Goal: Obtain resource: Download file/media

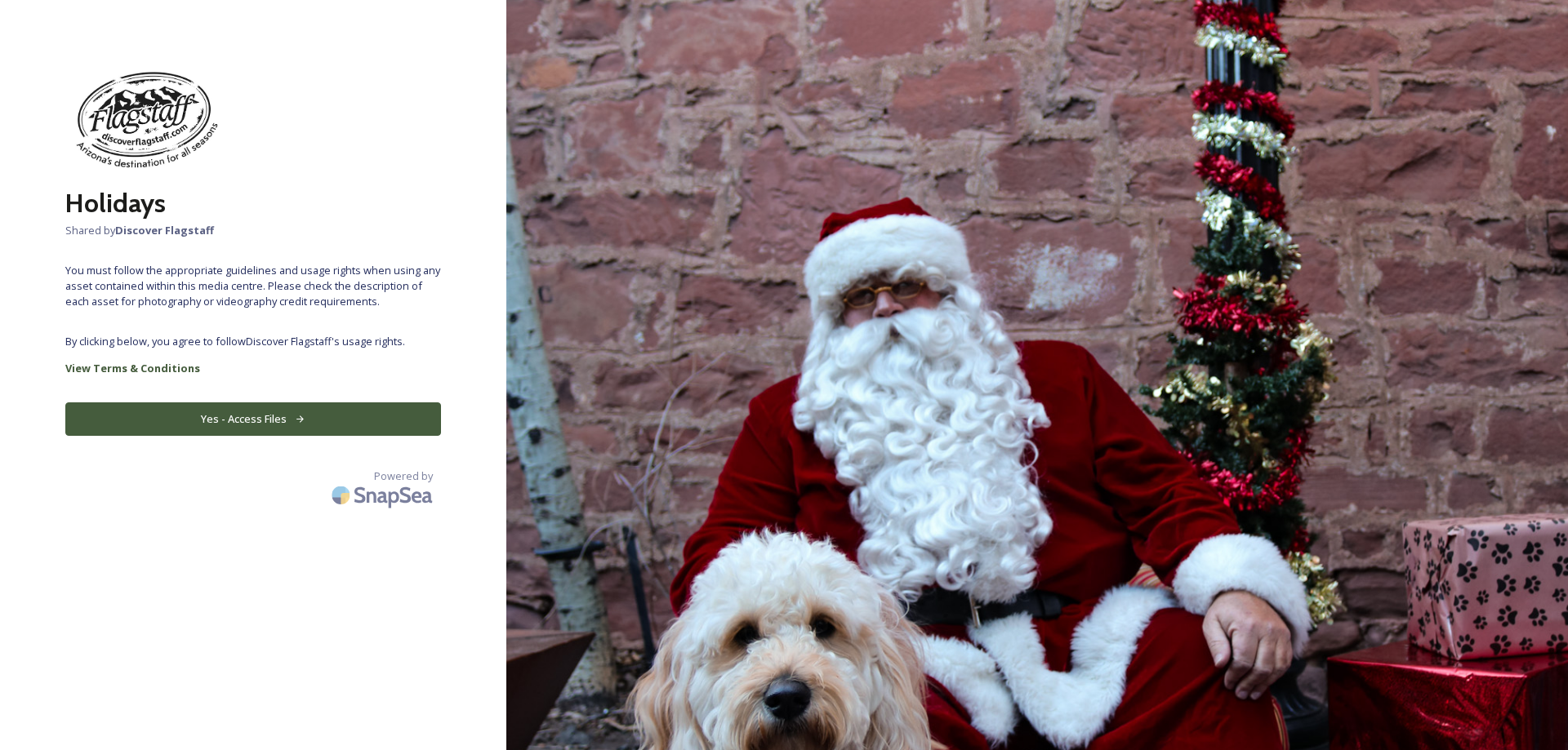
click at [278, 414] on button "Yes - Access Files" at bounding box center [254, 419] width 376 height 33
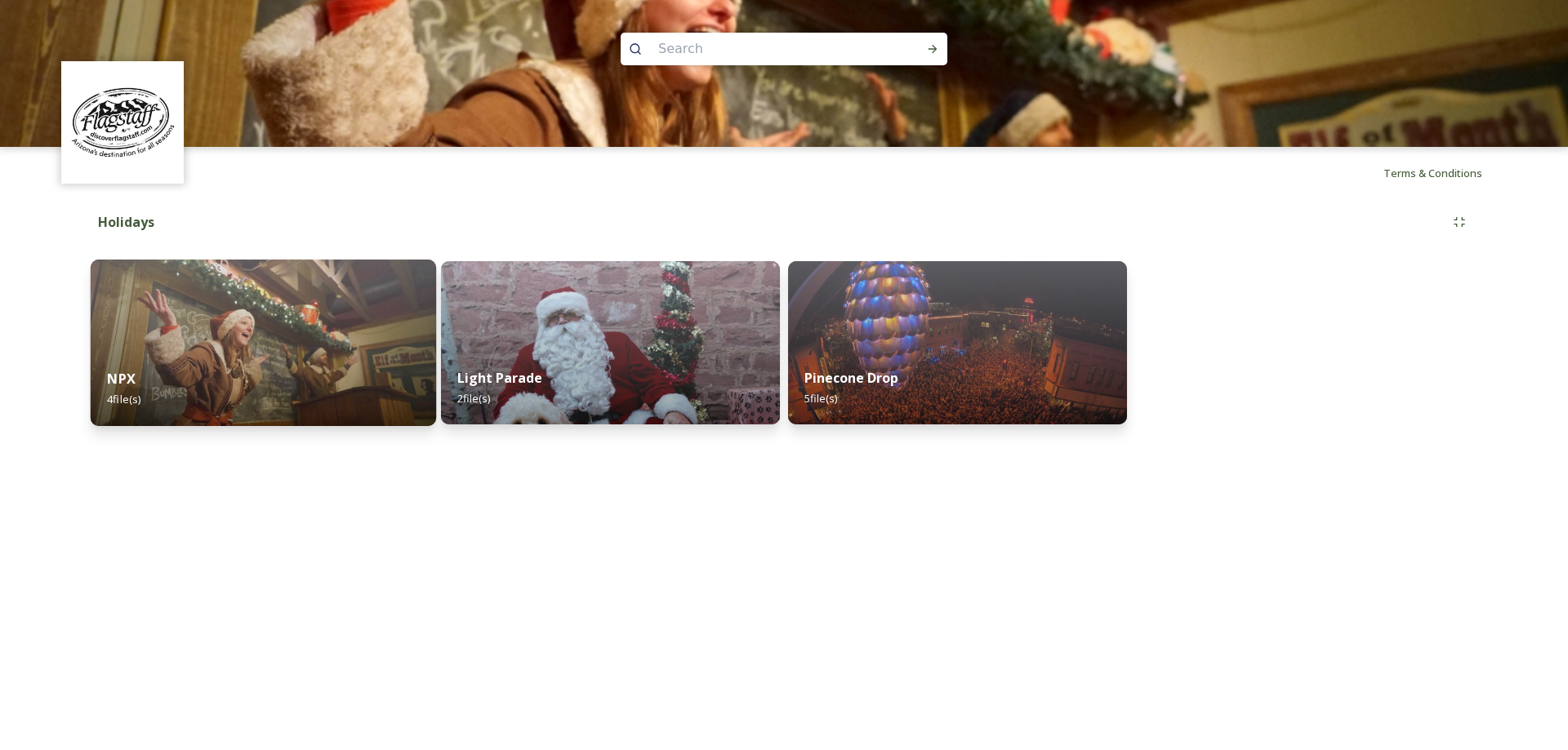
click at [285, 293] on img at bounding box center [263, 342] width 346 height 166
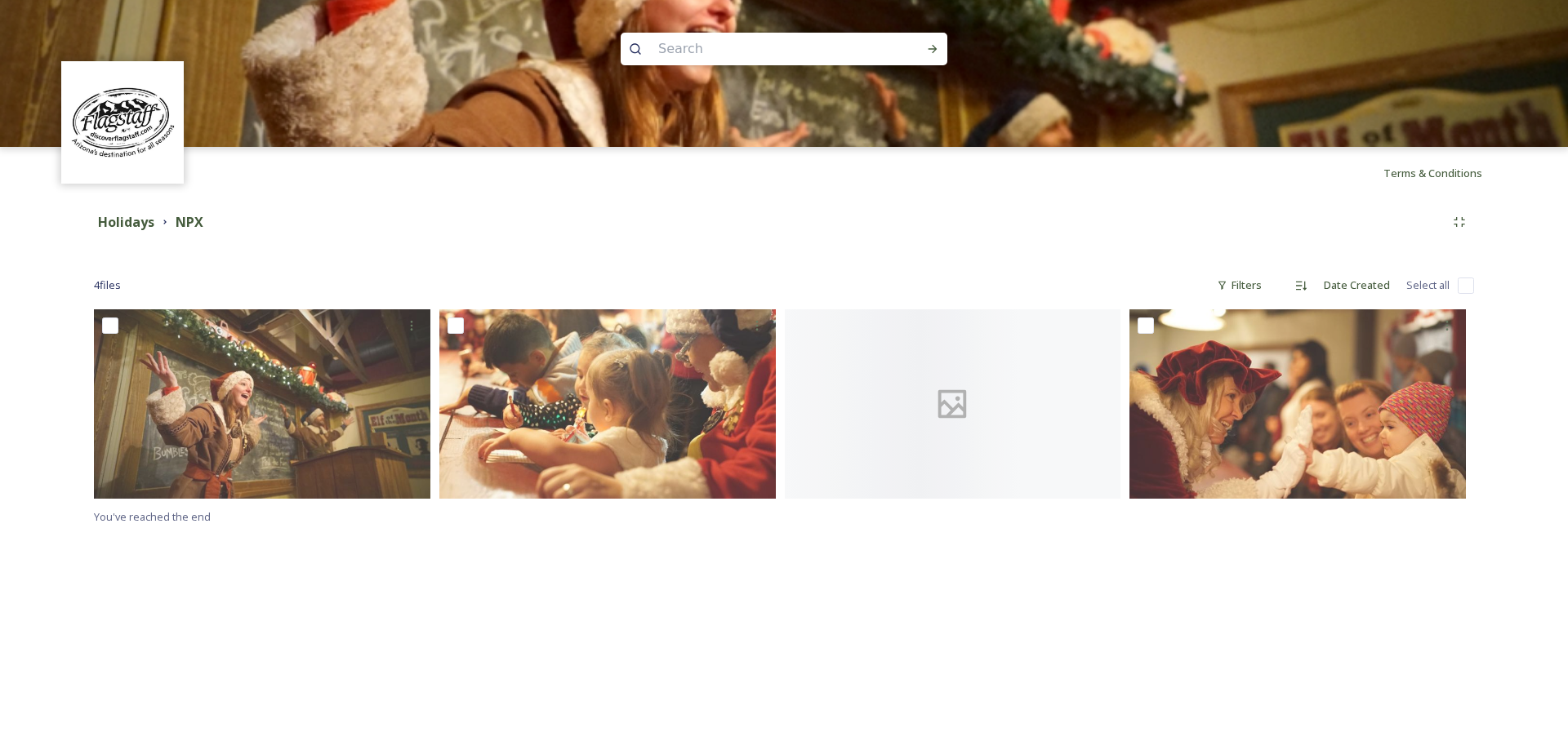
click at [1472, 284] on input "checkbox" at bounding box center [1465, 285] width 16 height 16
checkbox input "true"
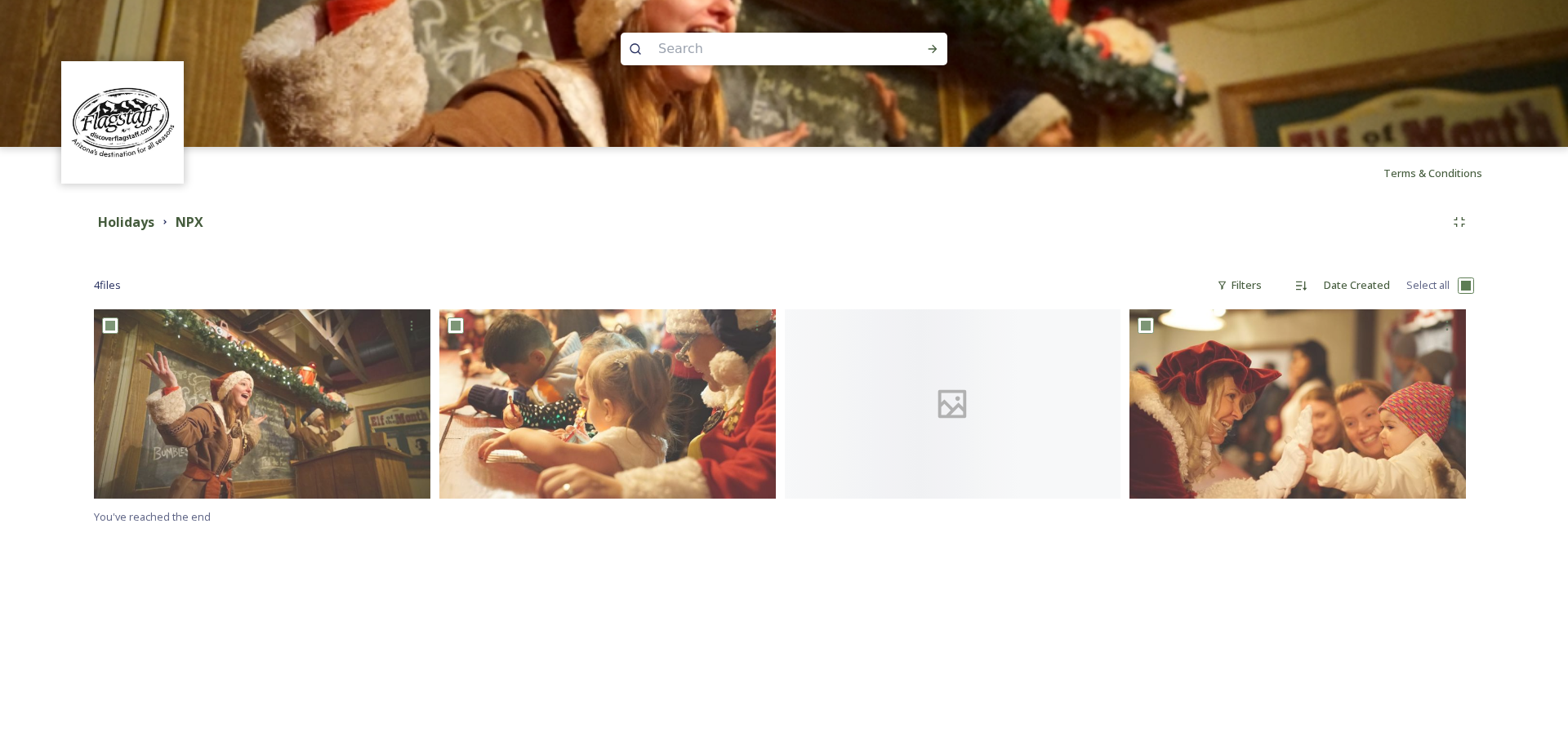
checkbox input "true"
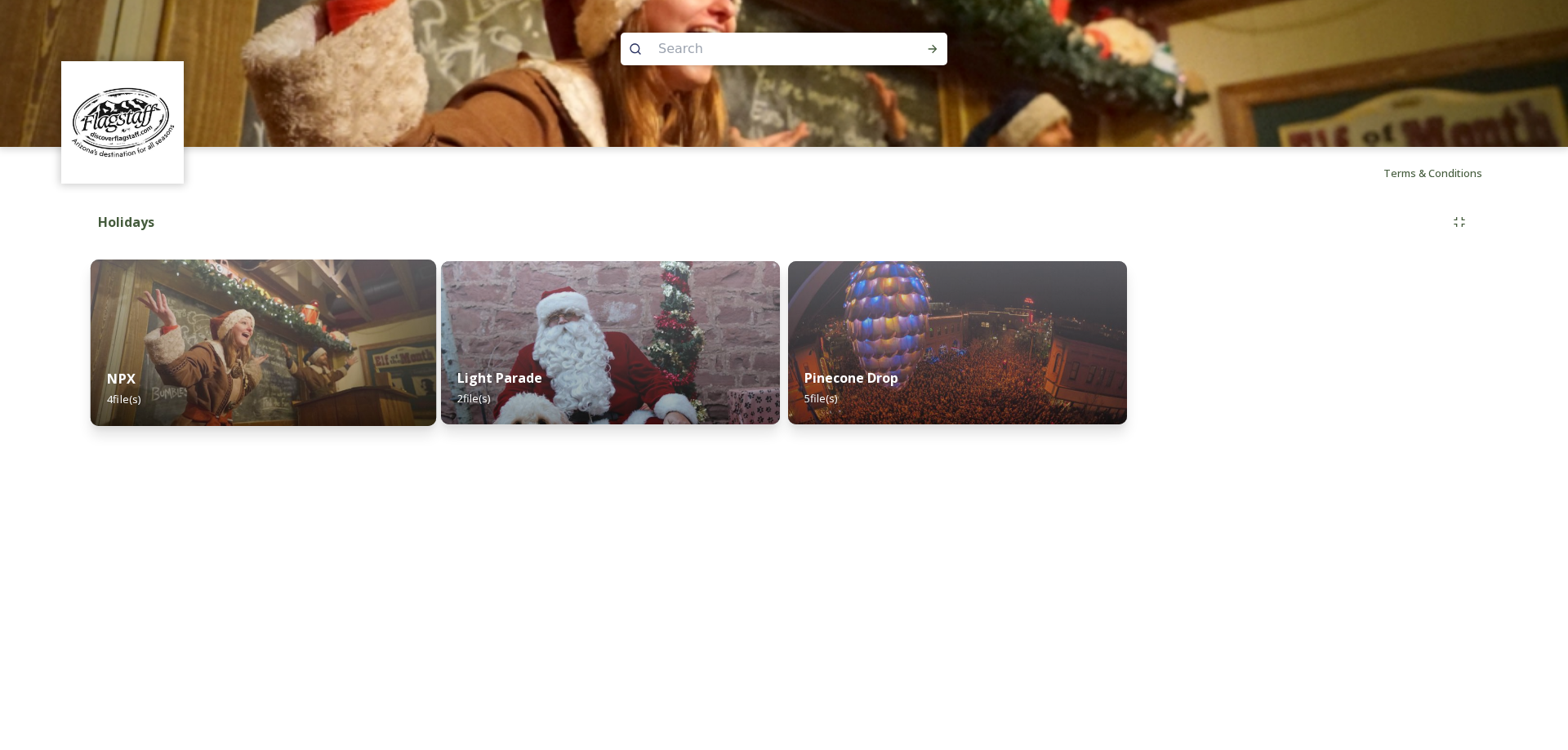
click at [198, 326] on img at bounding box center [263, 342] width 346 height 166
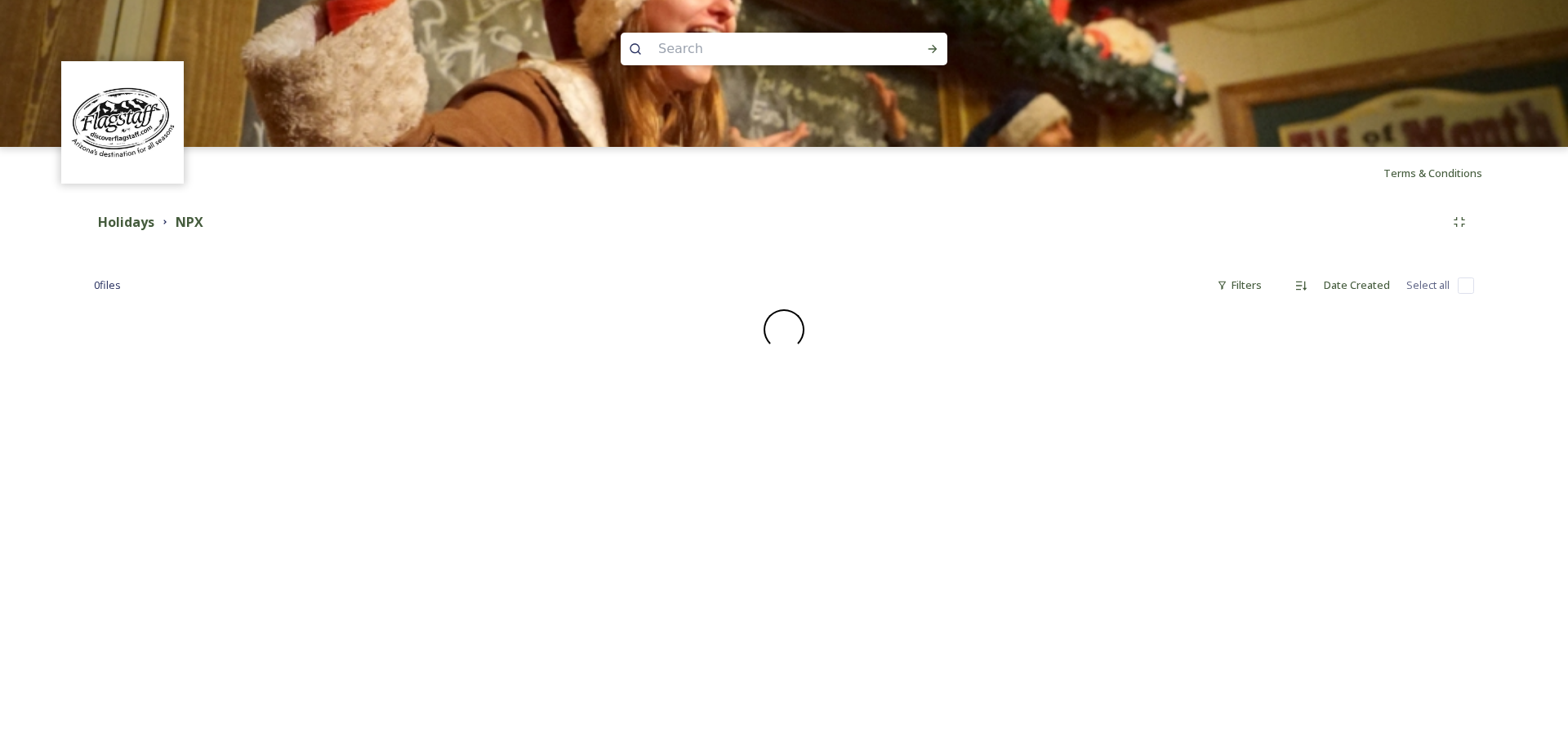
click at [1465, 283] on input "checkbox" at bounding box center [1465, 285] width 16 height 16
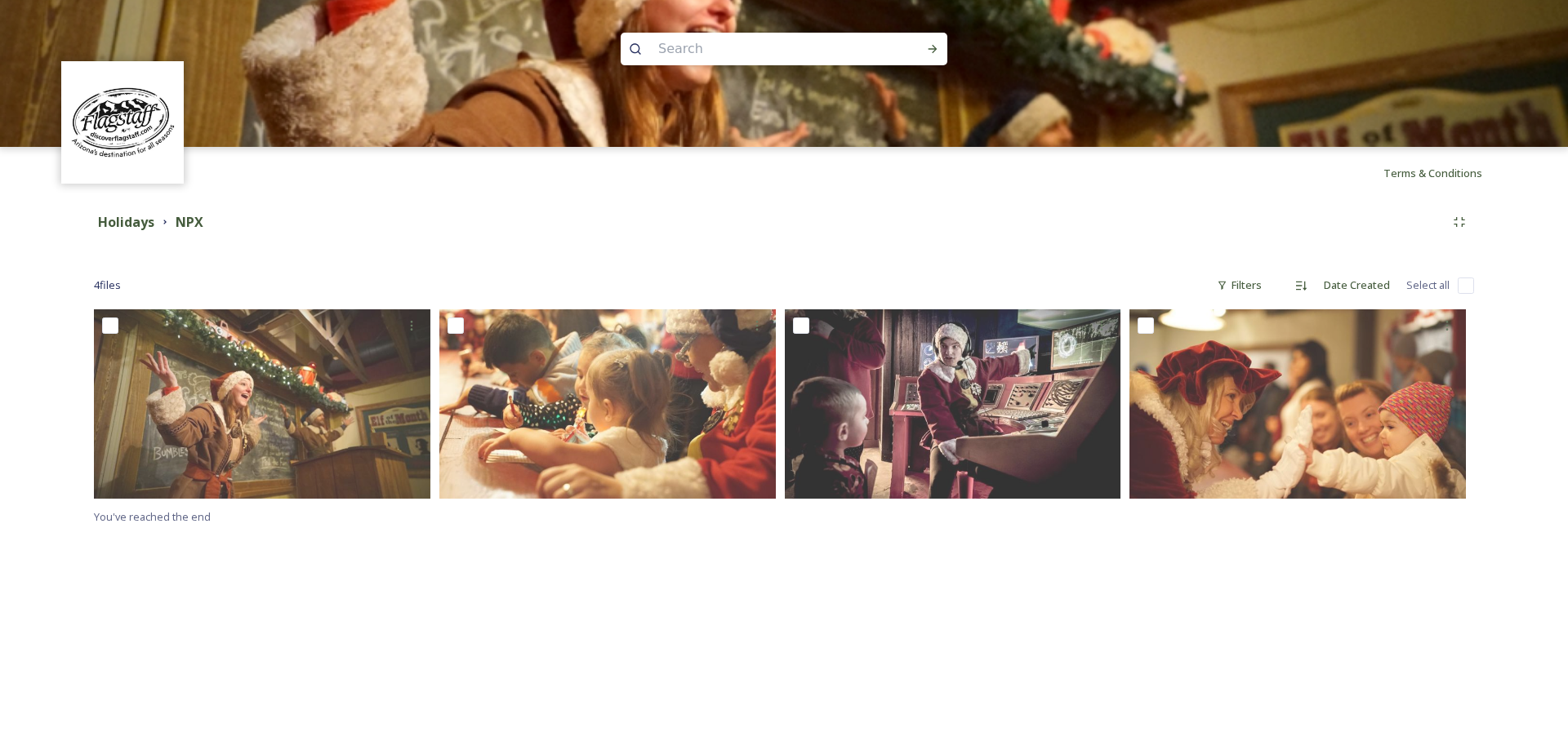
click at [1460, 285] on input "checkbox" at bounding box center [1465, 285] width 16 height 16
checkbox input "true"
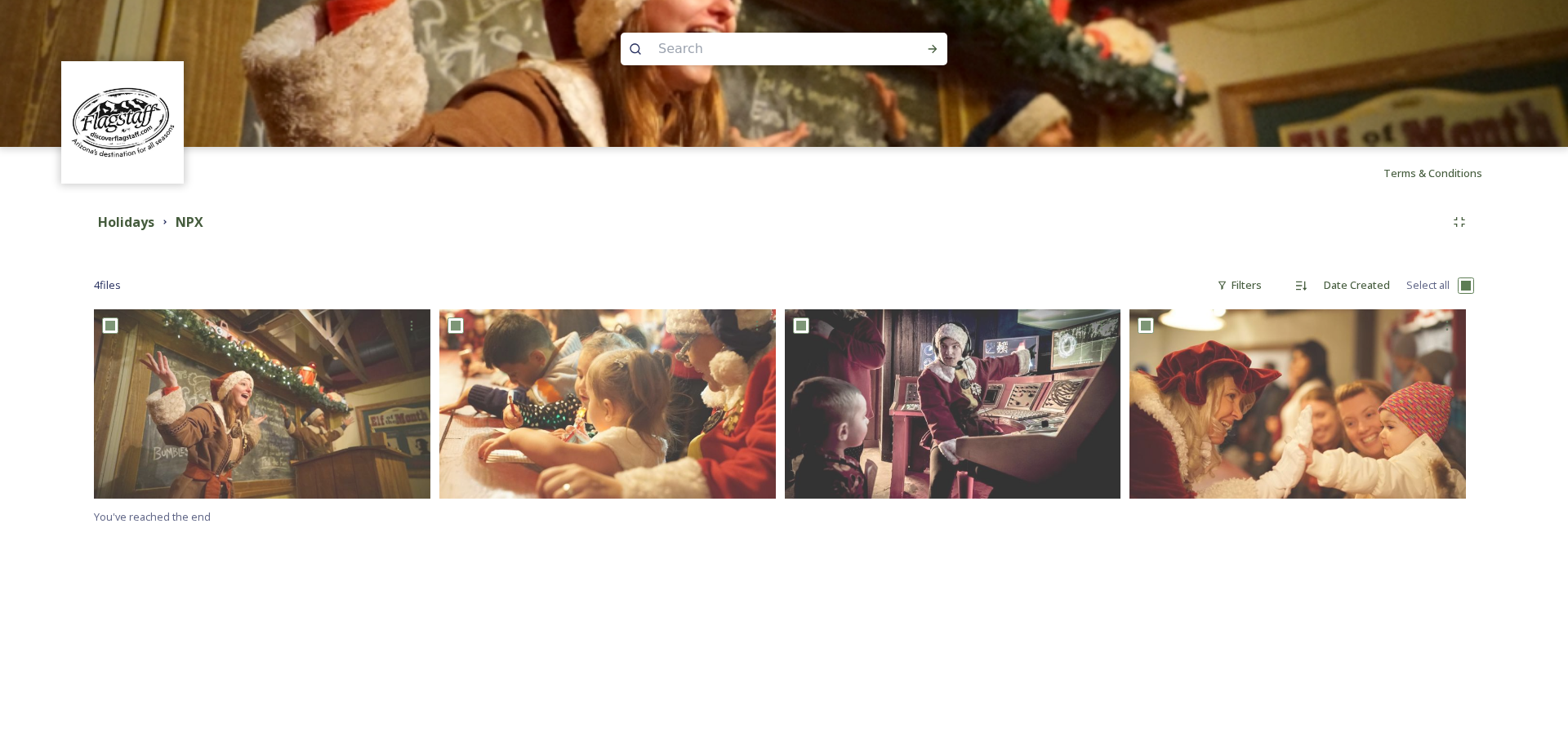
checkbox input "true"
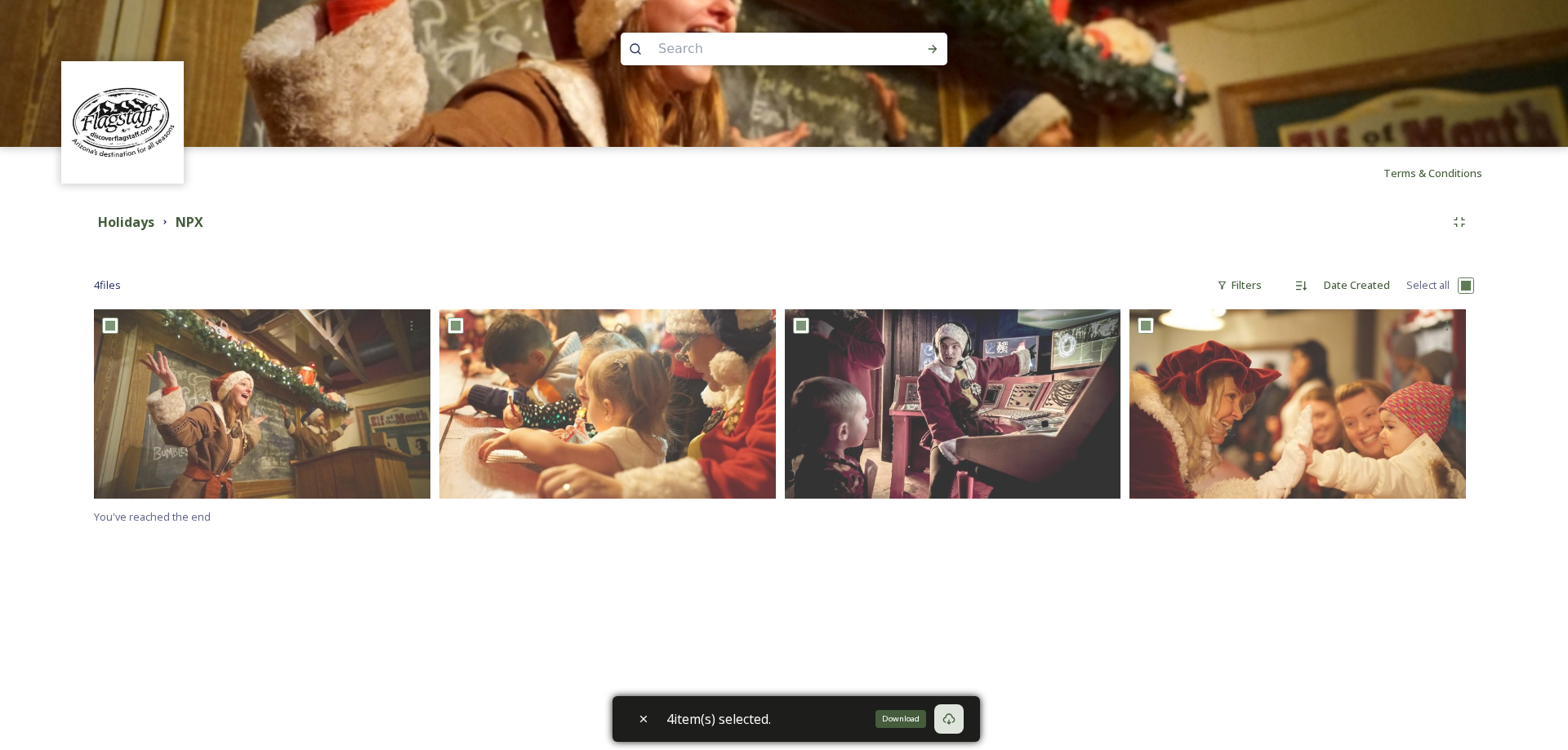
click at [955, 718] on icon at bounding box center [948, 718] width 13 height 13
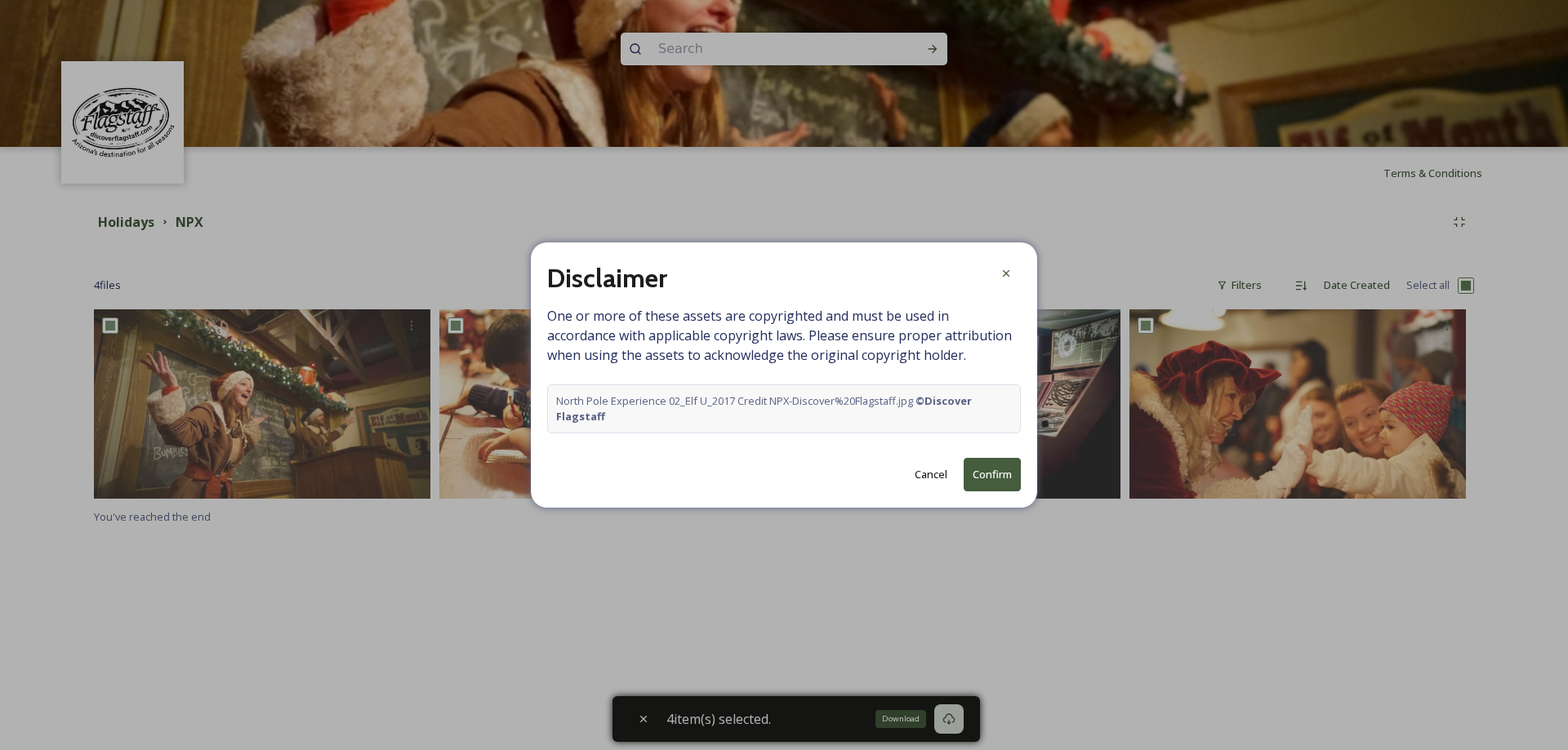
click at [989, 473] on button "Confirm" at bounding box center [992, 474] width 57 height 33
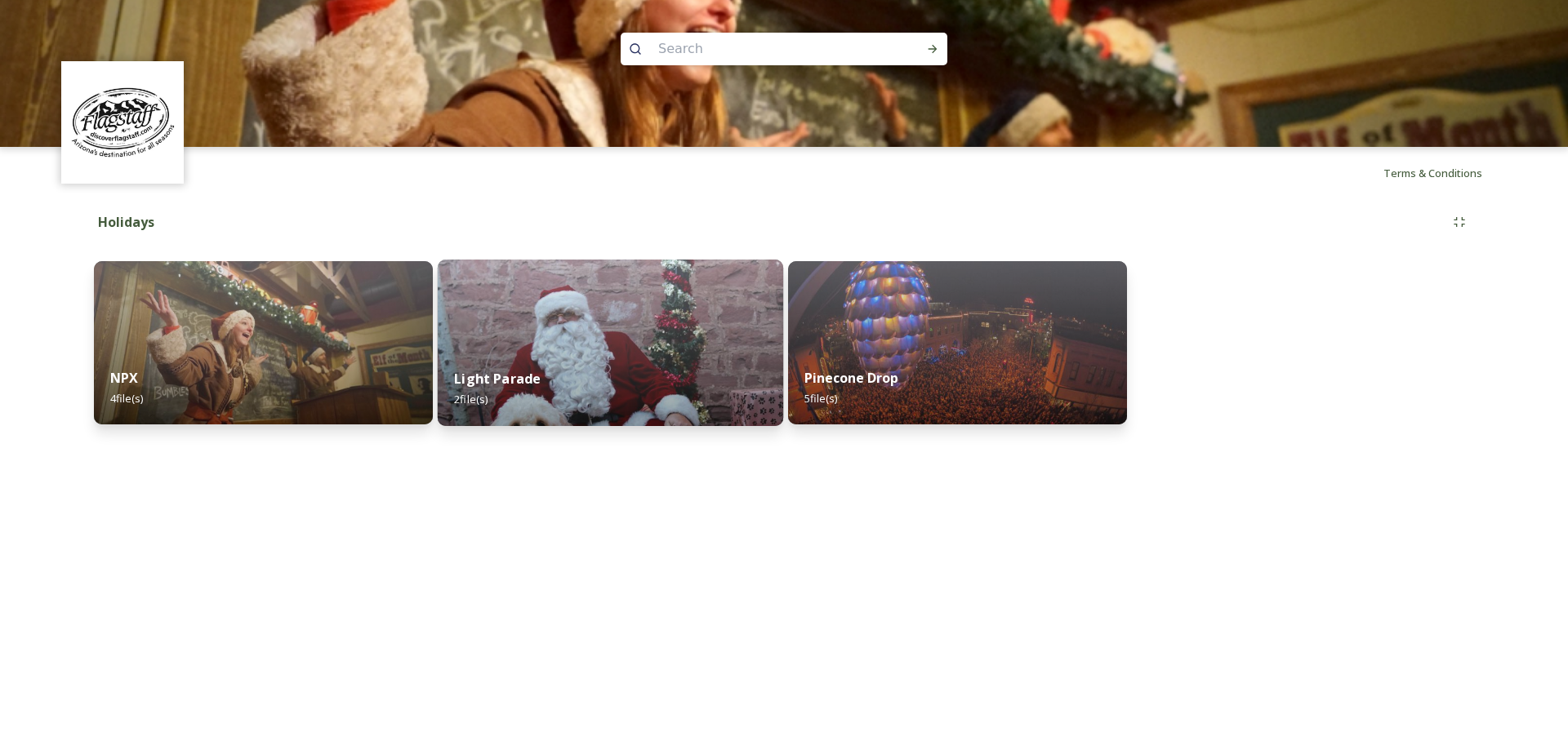
click at [604, 281] on img at bounding box center [610, 342] width 346 height 166
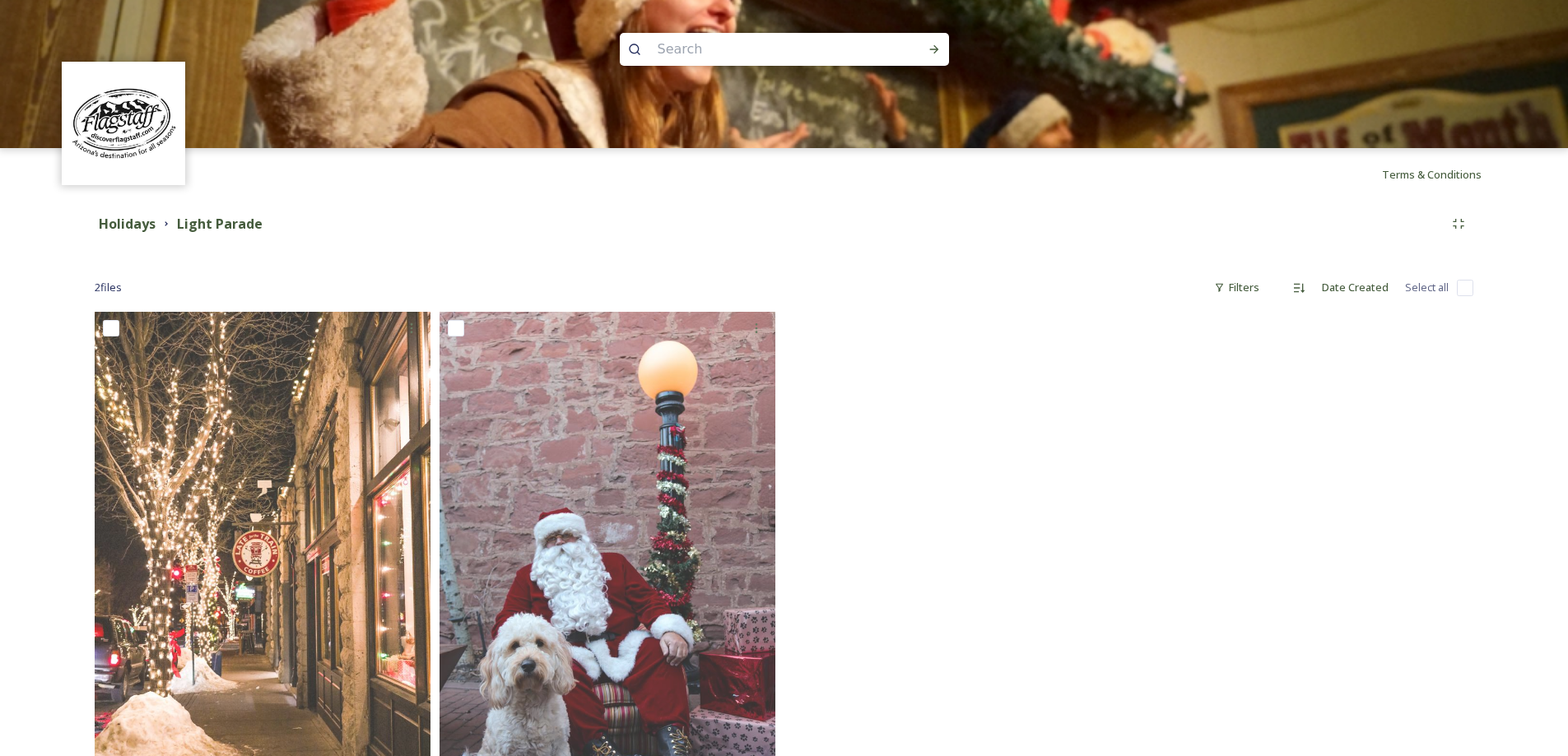
click at [1477, 286] on div "Holidays Light Parade 2 file s Filters Date Created Select all You've reached t…" at bounding box center [784, 526] width 1445 height 651
click at [1460, 283] on input "checkbox" at bounding box center [1465, 287] width 16 height 16
checkbox input "true"
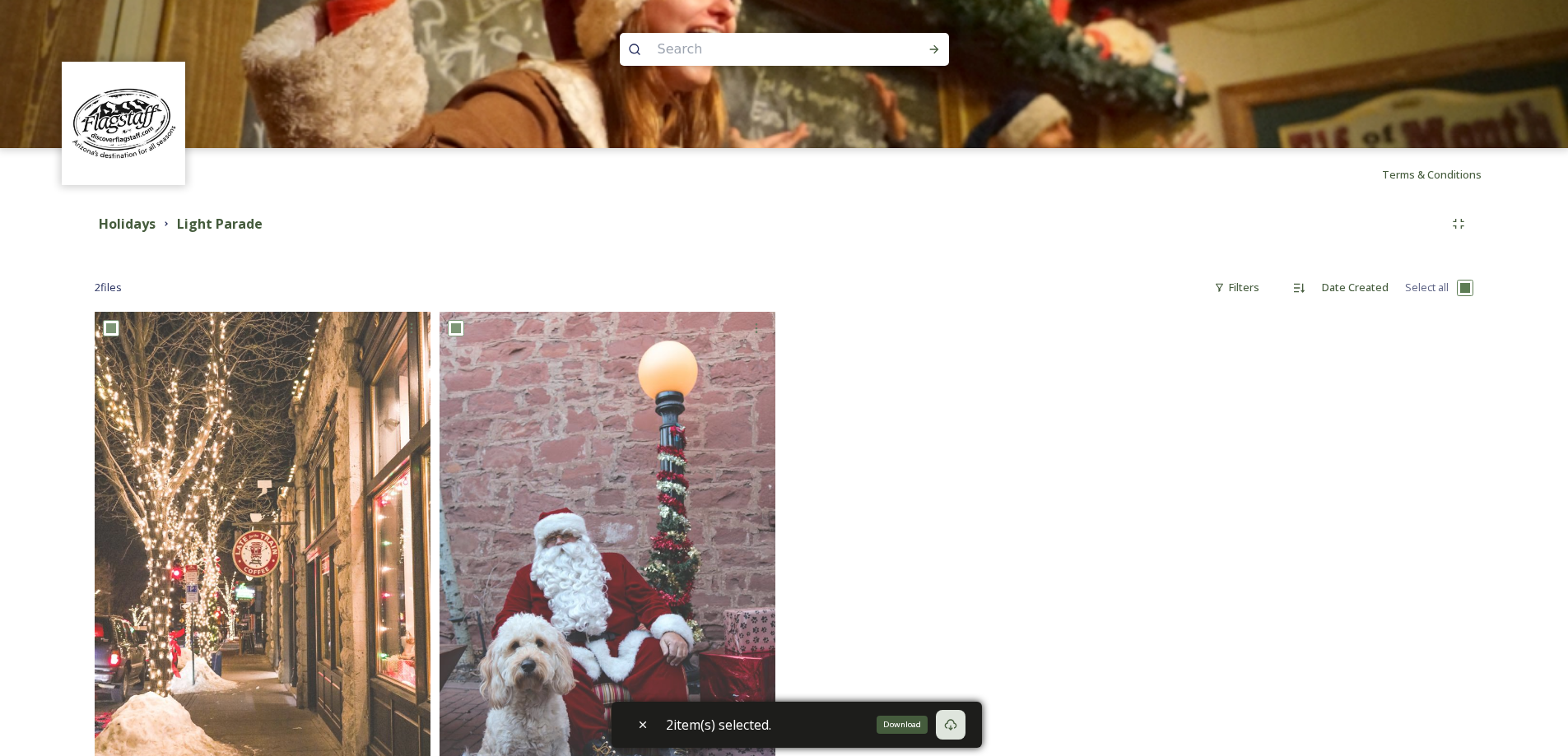
click at [958, 729] on icon at bounding box center [950, 724] width 13 height 13
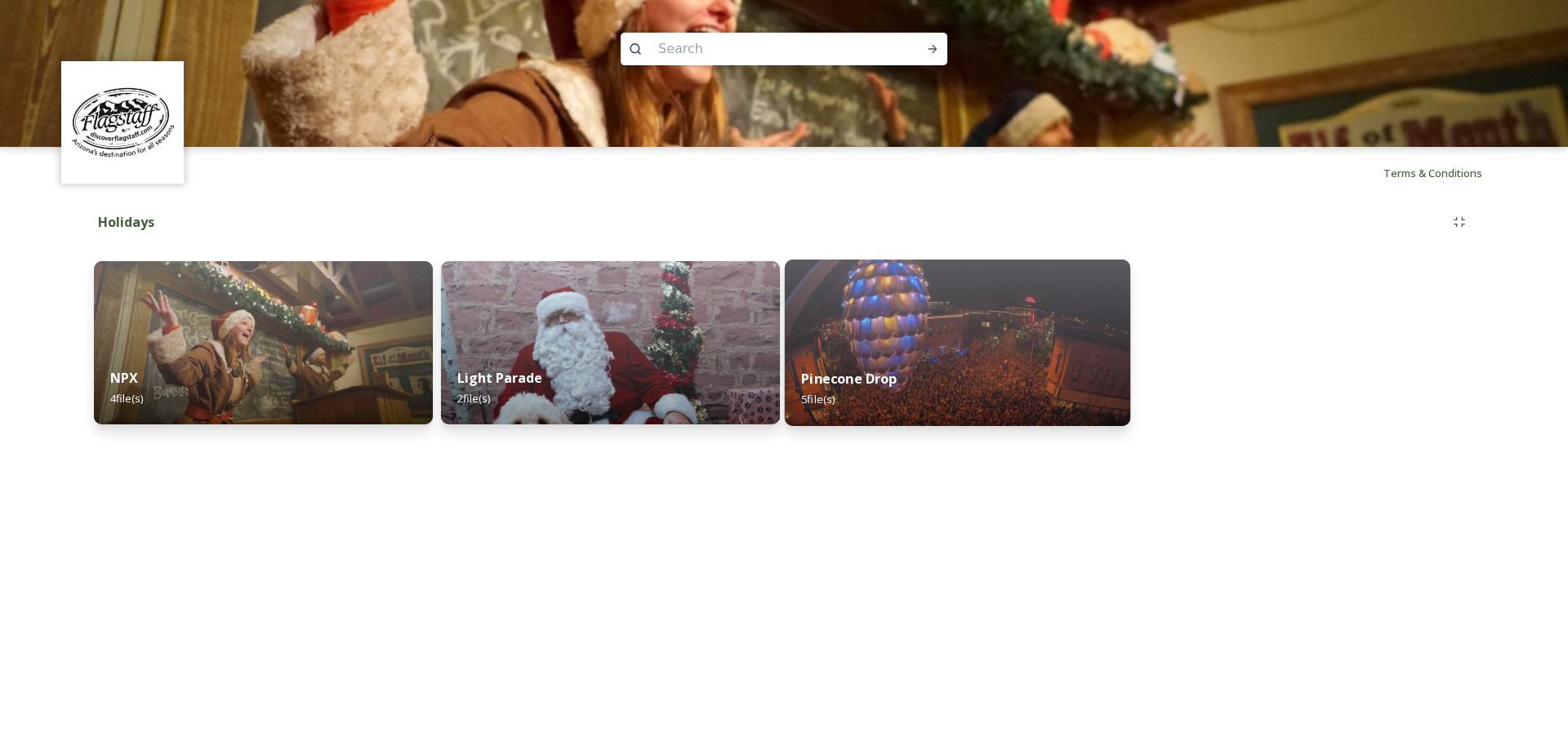
click at [915, 318] on img at bounding box center [957, 342] width 346 height 166
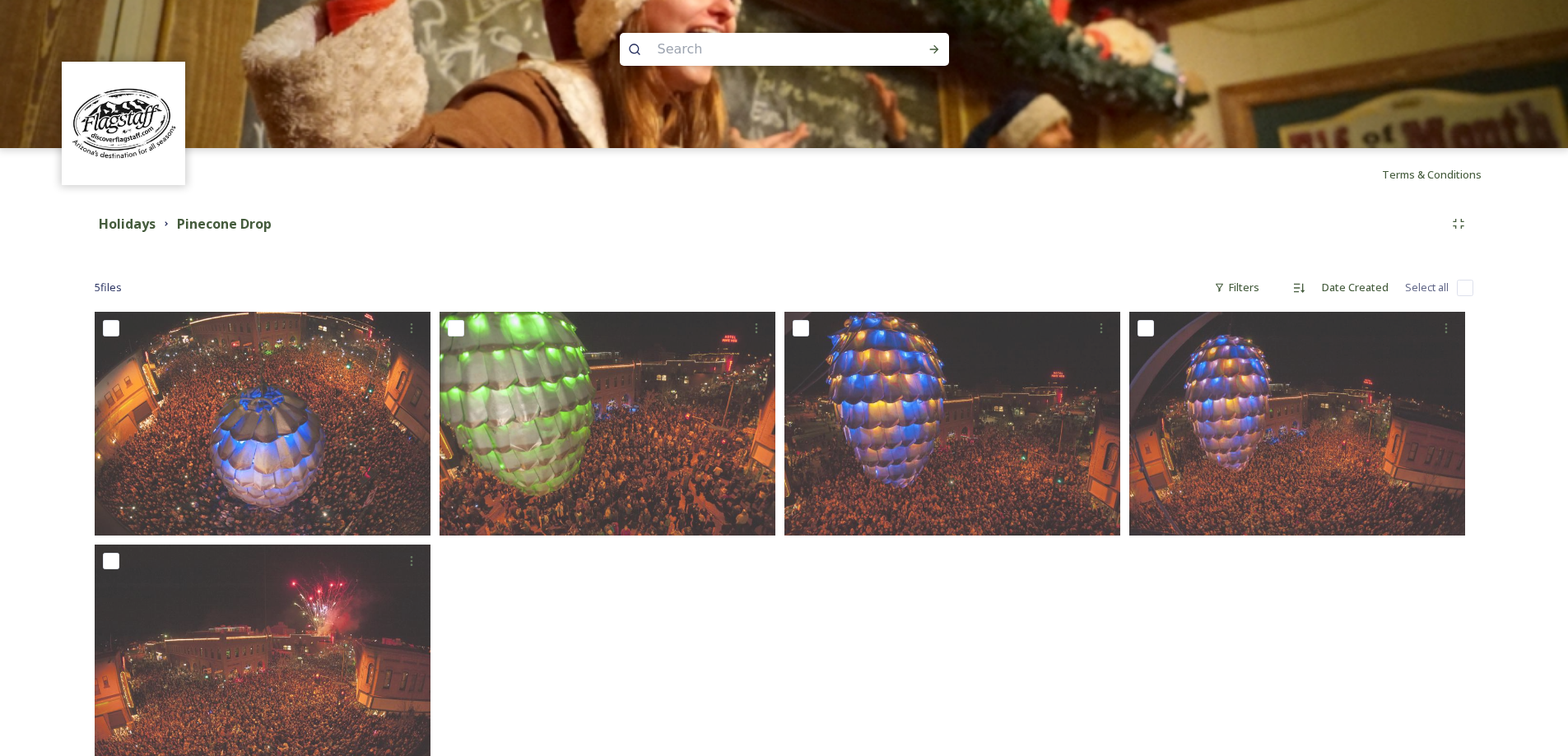
click at [1466, 293] on input "checkbox" at bounding box center [1465, 287] width 16 height 16
checkbox input "true"
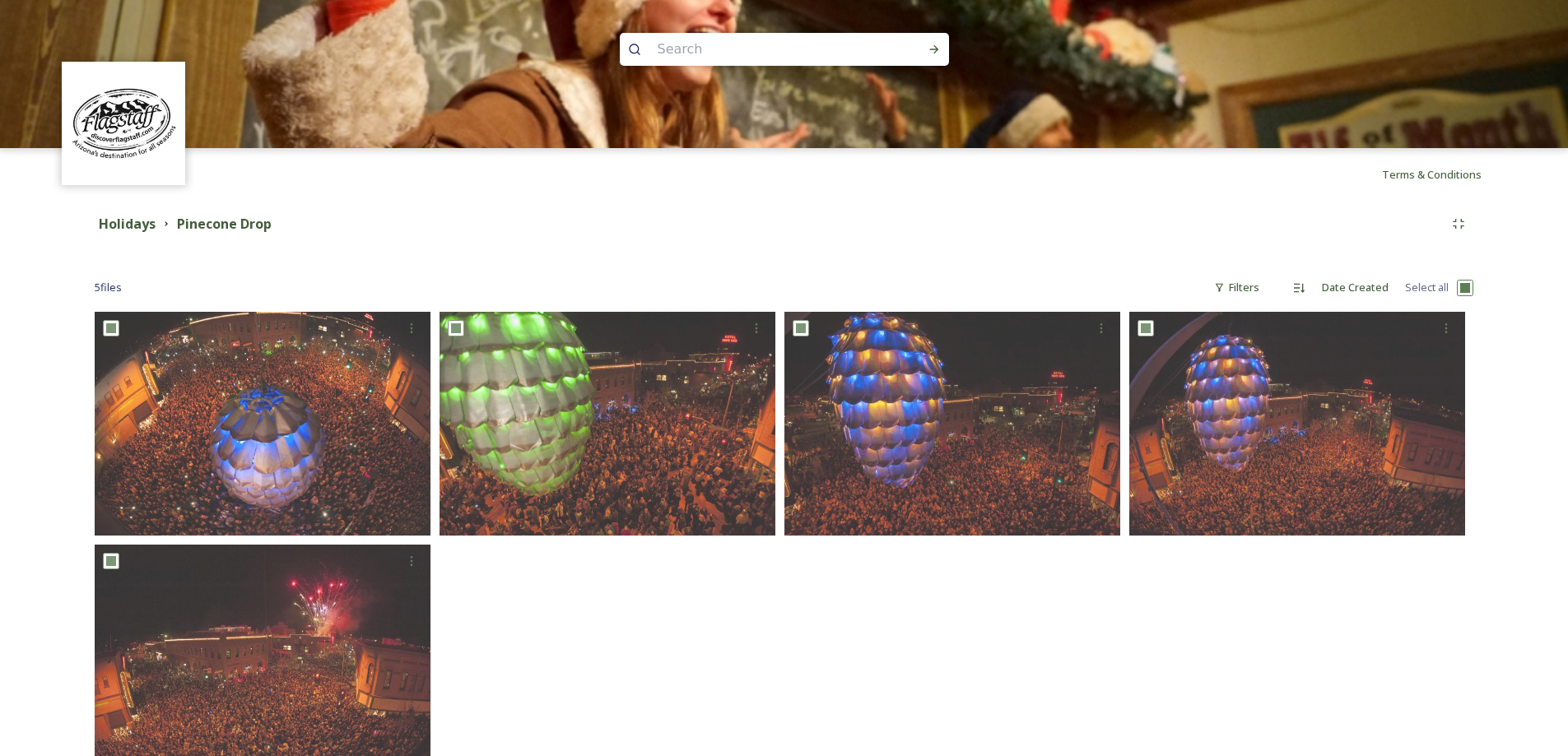
checkbox input "true"
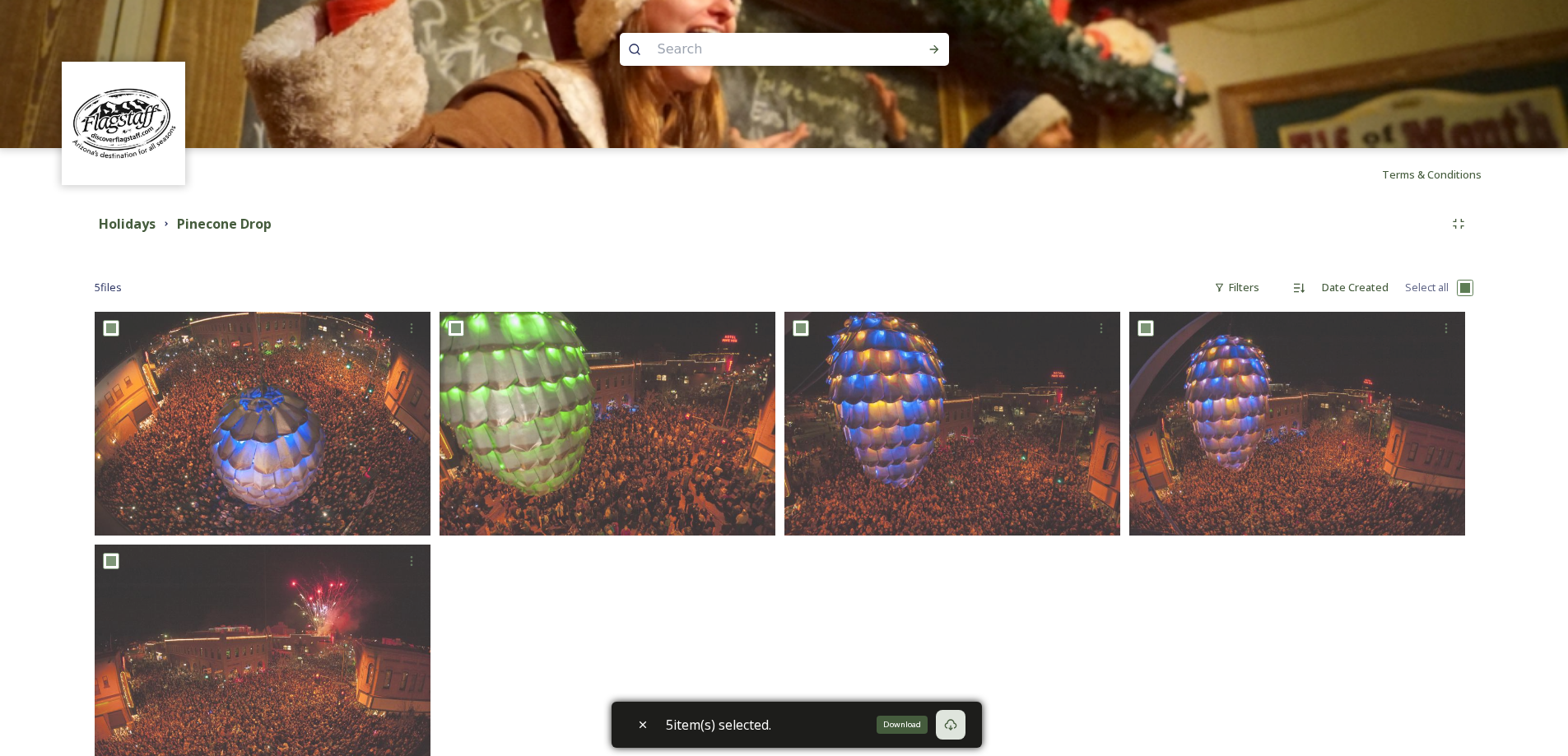
click at [954, 722] on icon at bounding box center [950, 724] width 13 height 13
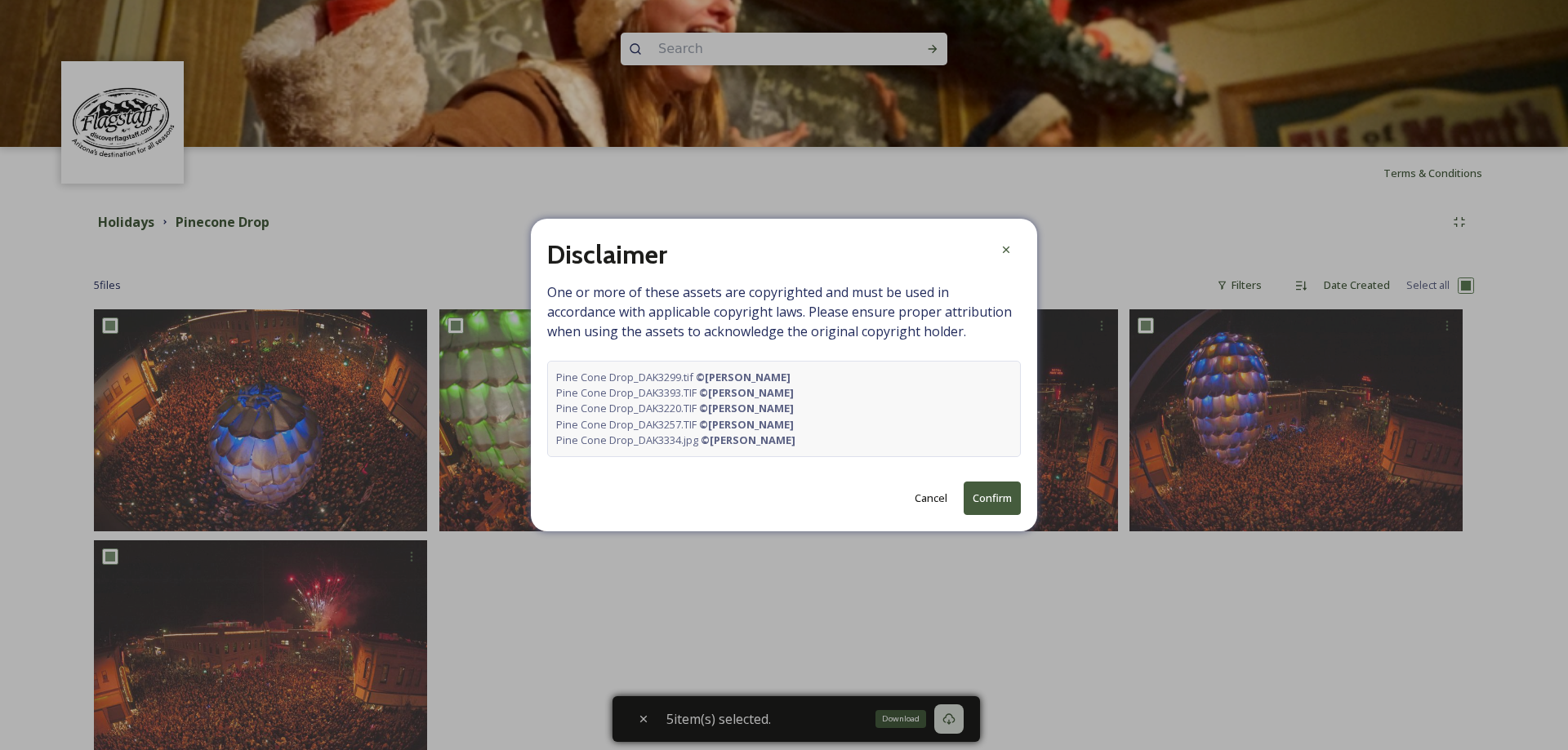
click at [998, 496] on button "Confirm" at bounding box center [992, 497] width 57 height 33
